Goal: Find specific page/section: Find specific page/section

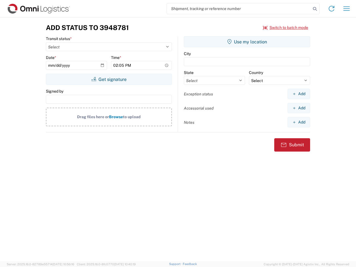
click at [239, 9] on input "search" at bounding box center [239, 8] width 144 height 11
click at [315, 9] on icon at bounding box center [315, 9] width 8 height 8
click at [332, 9] on icon at bounding box center [331, 8] width 9 height 9
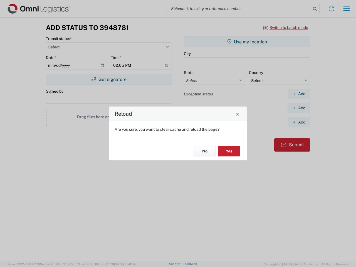
click at [347, 9] on div "Reload Are you sure, you want to clear cache and reload the page? No Yes" at bounding box center [178, 133] width 356 height 267
click at [286, 28] on div "Reload Are you sure, you want to clear cache and reload the page? No Yes" at bounding box center [178, 133] width 356 height 267
click at [109, 79] on div "Reload Are you sure, you want to clear cache and reload the page? No Yes" at bounding box center [178, 133] width 356 height 267
click at [247, 42] on div "Reload Are you sure, you want to clear cache and reload the page? No Yes" at bounding box center [178, 133] width 356 height 267
click at [299, 94] on div "Reload Are you sure, you want to clear cache and reload the page? No Yes" at bounding box center [178, 133] width 356 height 267
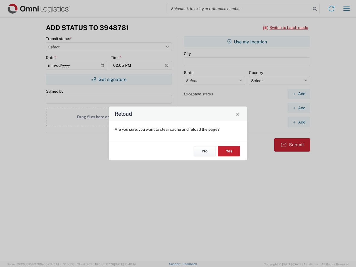
click at [299, 108] on div "Reload Are you sure, you want to clear cache and reload the page? No Yes" at bounding box center [178, 133] width 356 height 267
click at [299, 122] on div "Reload Are you sure, you want to clear cache and reload the page? No Yes" at bounding box center [178, 133] width 356 height 267
